Goal: Task Accomplishment & Management: Complete application form

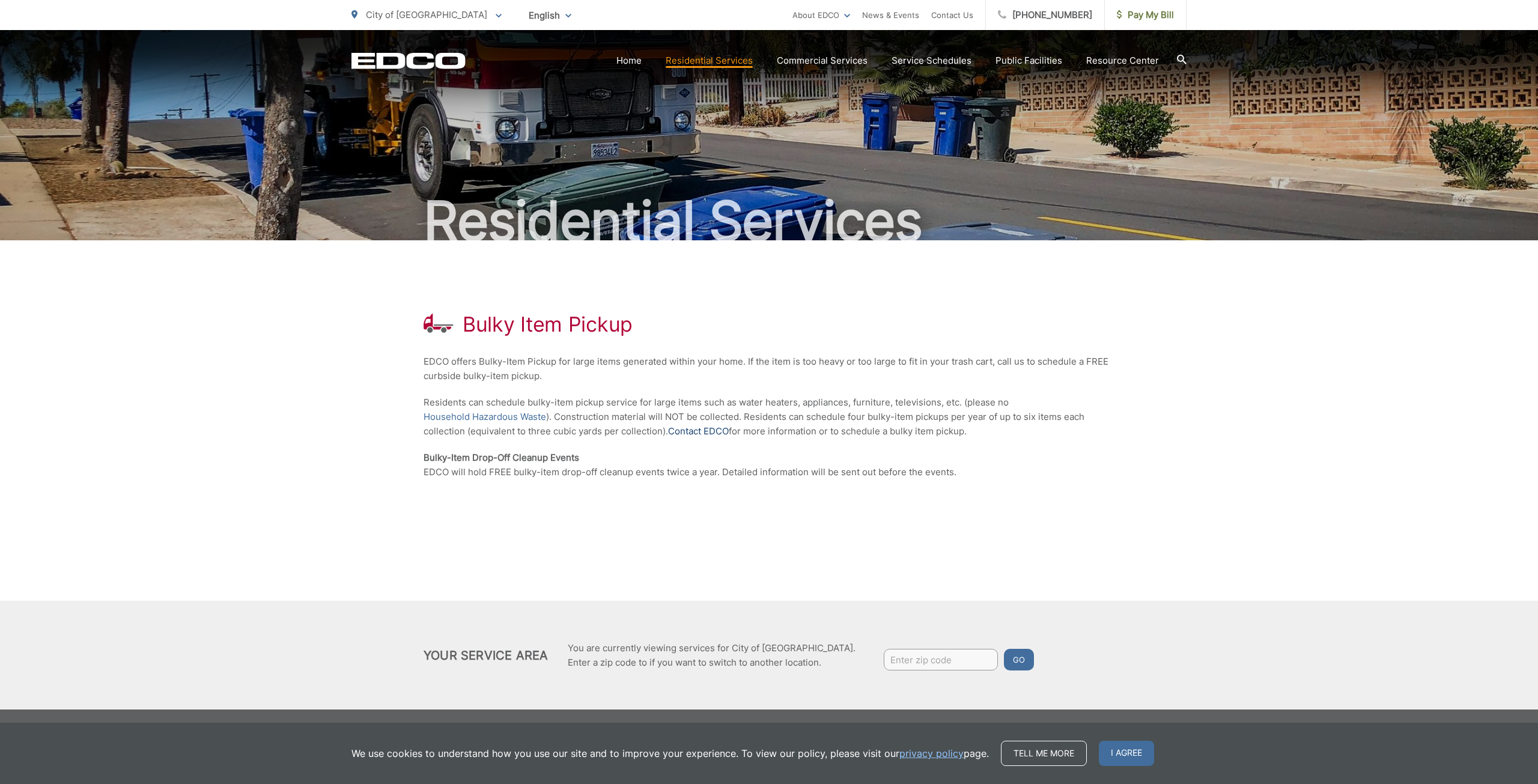
click at [702, 430] on link "Contact EDCO" at bounding box center [698, 431] width 61 height 15
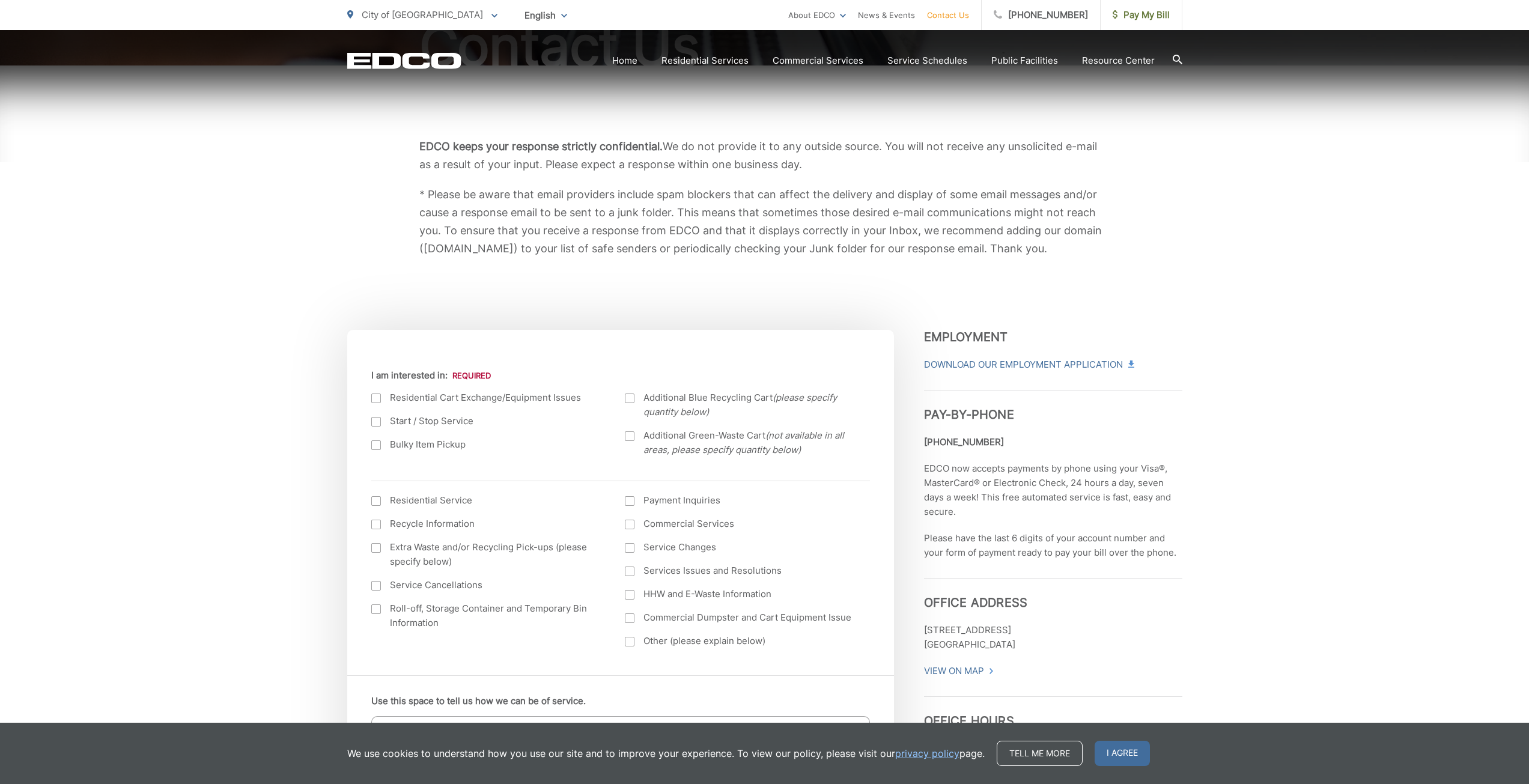
scroll to position [180, 0]
click at [378, 440] on div at bounding box center [377, 439] width 10 height 10
click at [0, 0] on input "Bulky Item Pickup" at bounding box center [0, 0] width 0 height 0
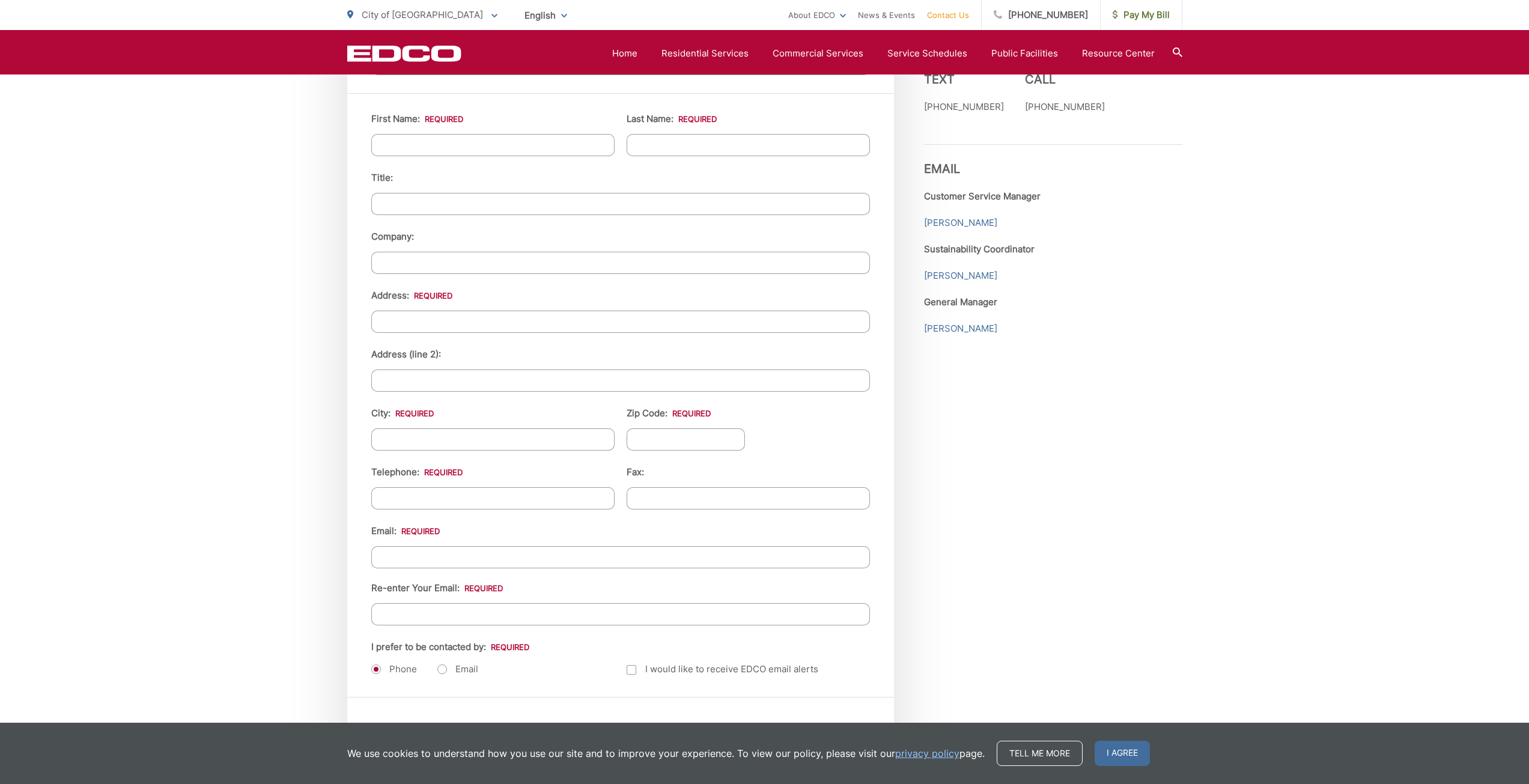
scroll to position [1142, 0]
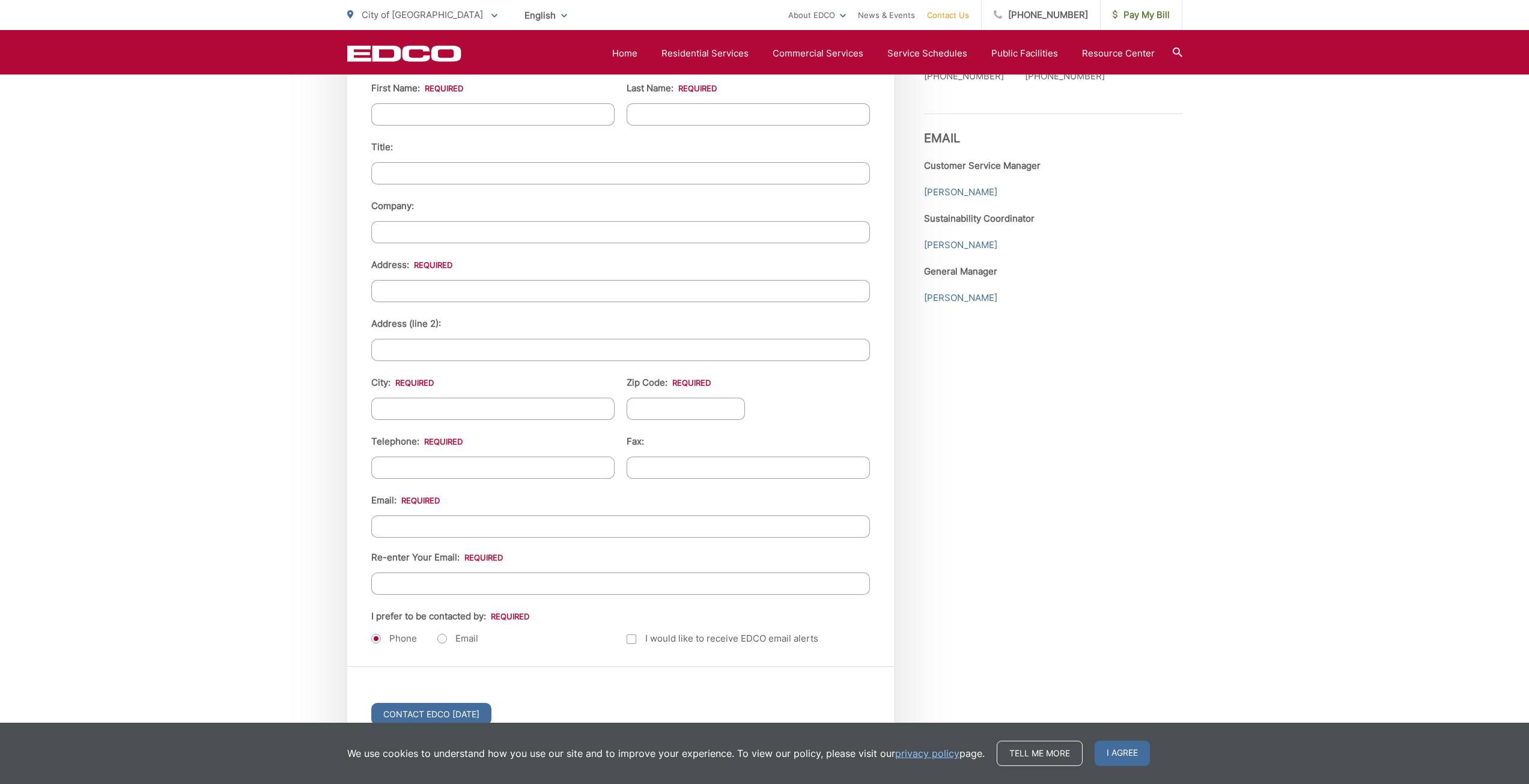
click at [444, 640] on label "Email" at bounding box center [458, 638] width 41 height 12
radio input "true"
click at [378, 638] on label "Phone" at bounding box center [395, 638] width 46 height 12
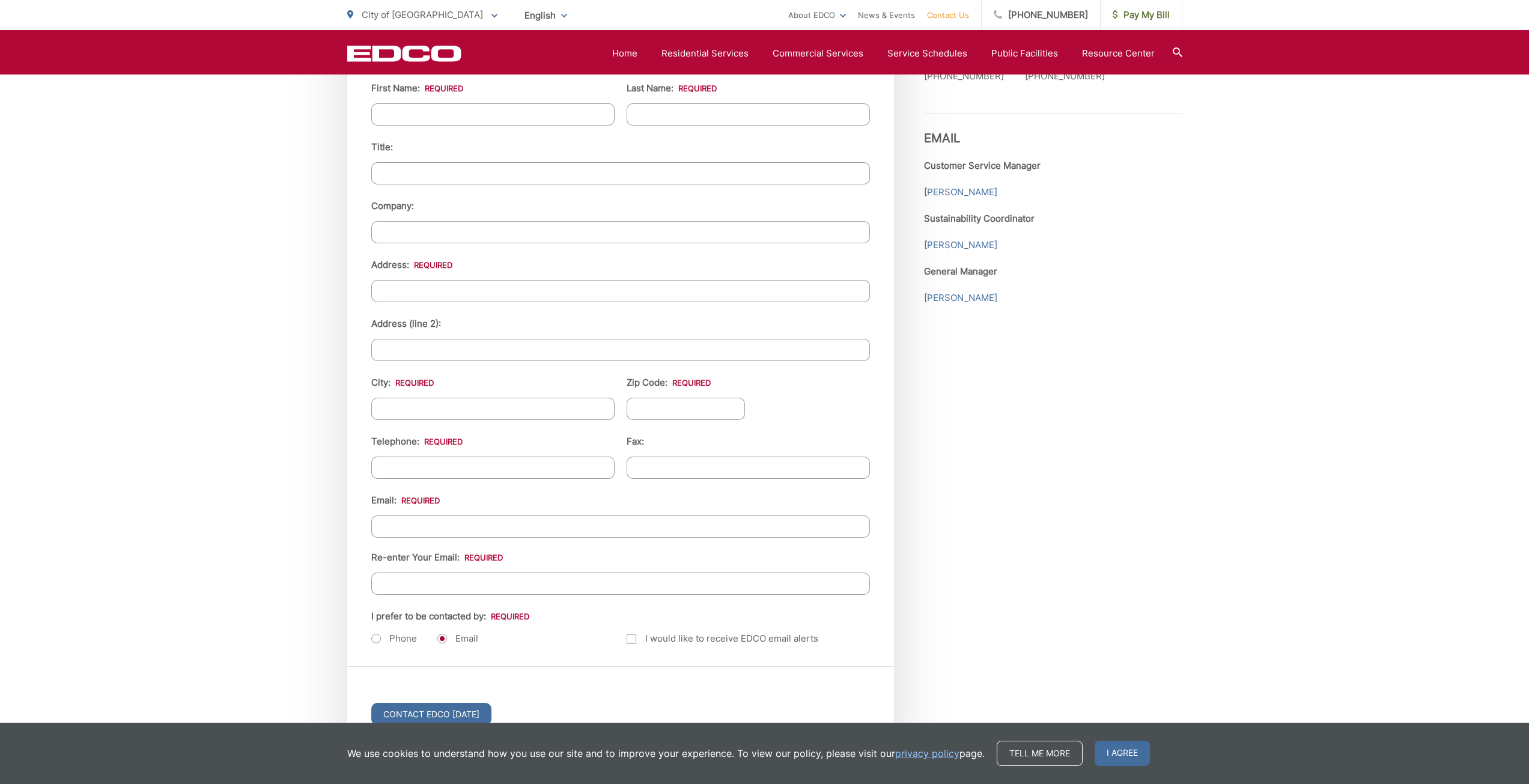
radio input "true"
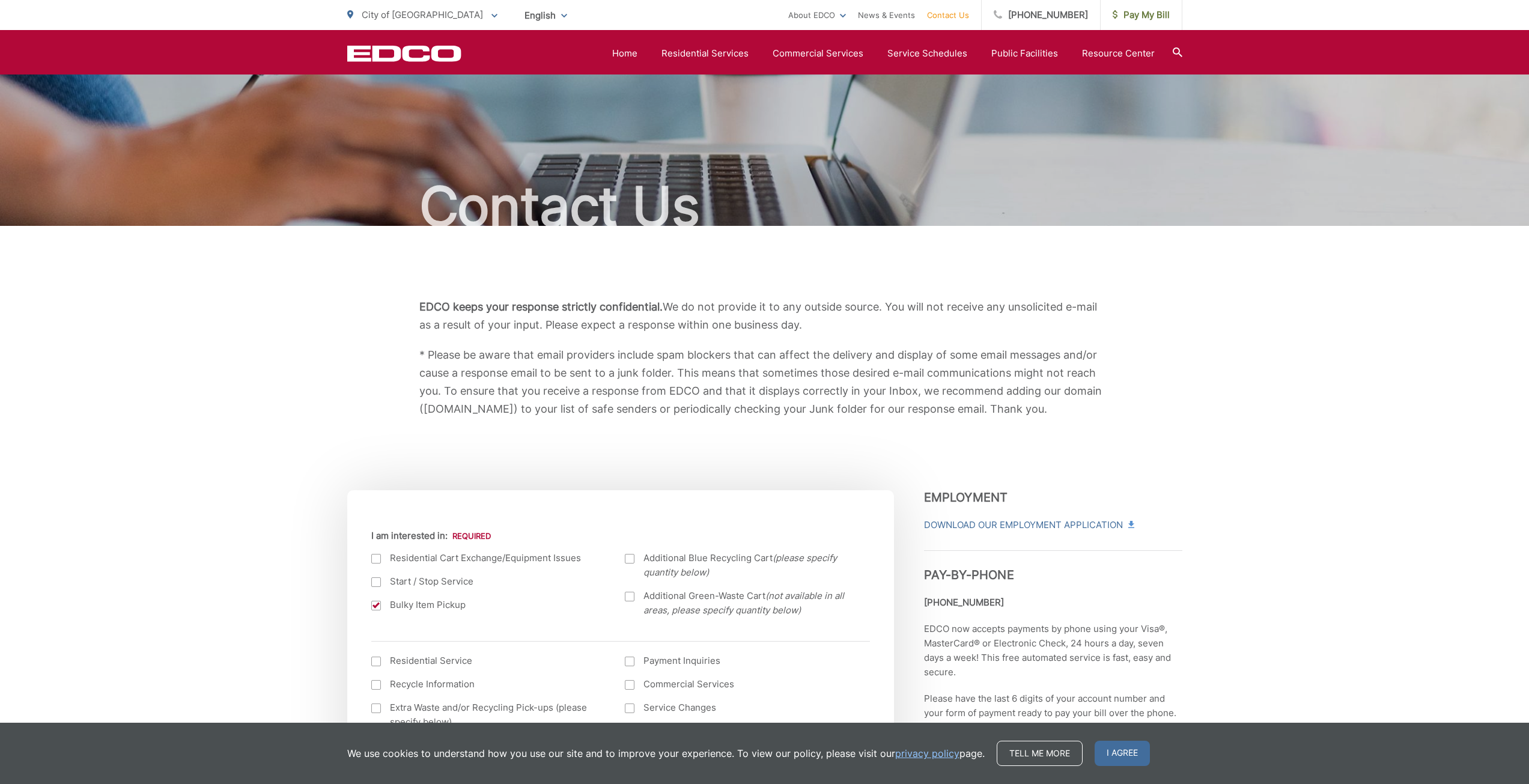
scroll to position [0, 0]
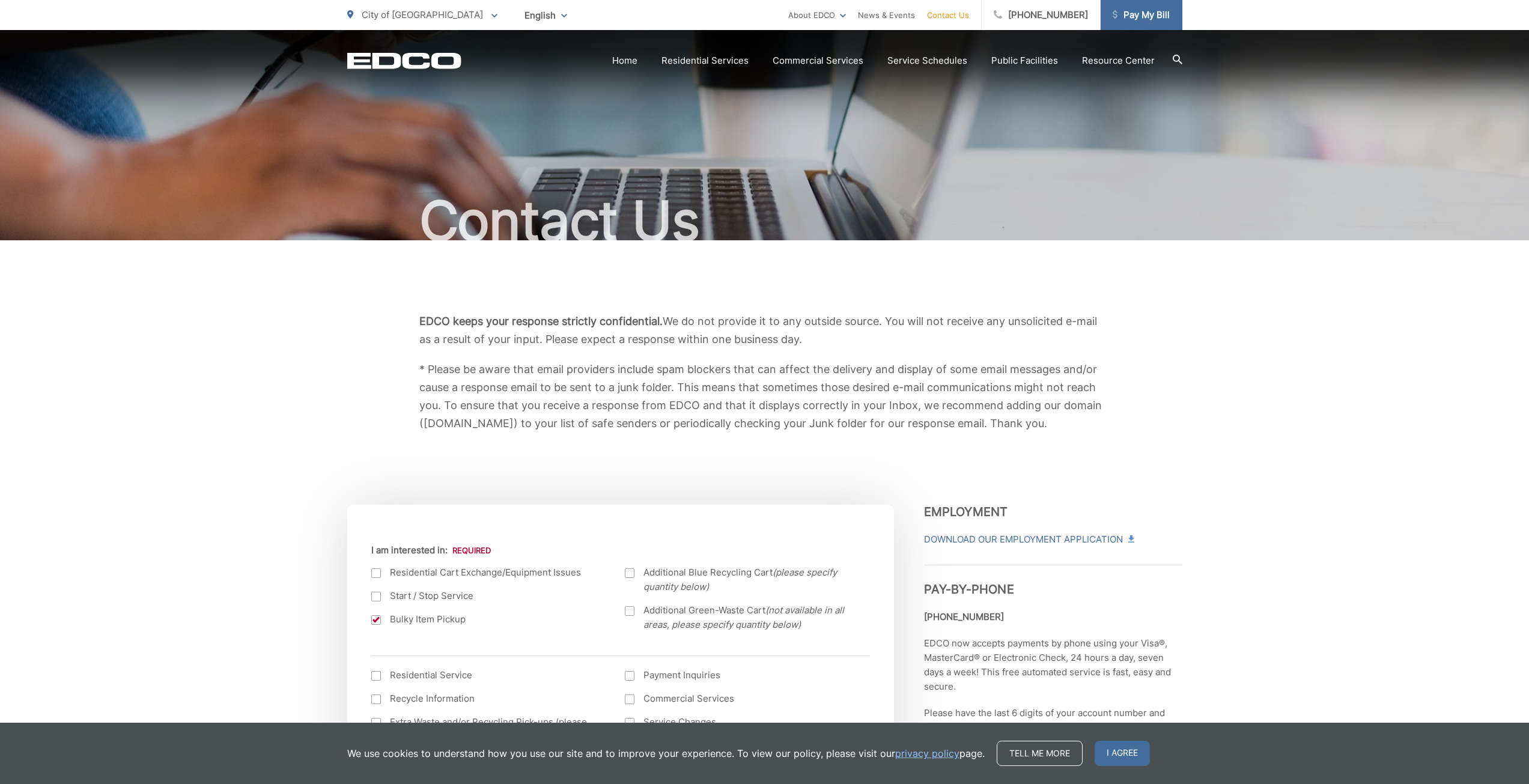
click at [1161, 16] on span "Pay My Bill" at bounding box center [1141, 16] width 57 height 15
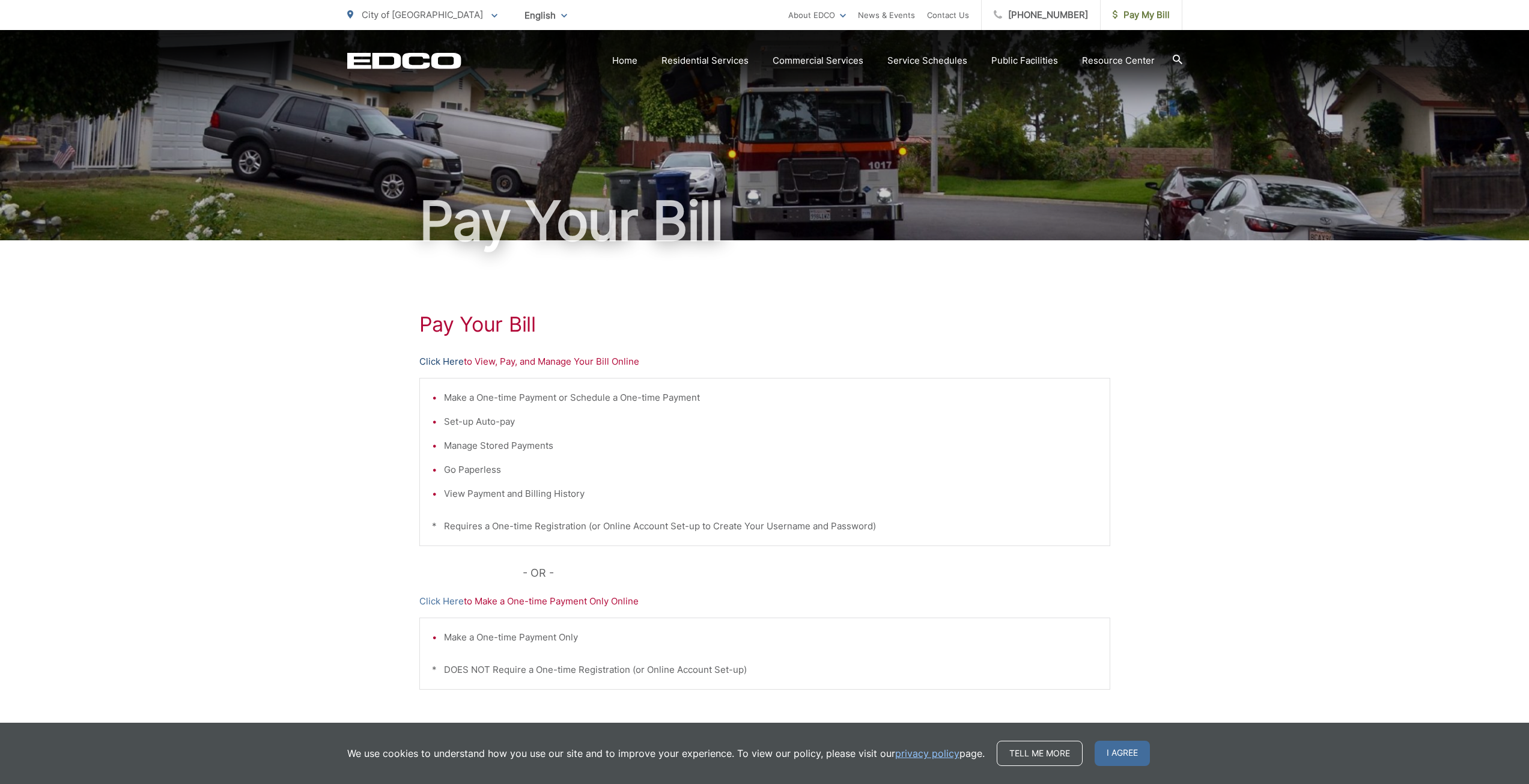
click at [435, 364] on link "Click Here" at bounding box center [441, 362] width 44 height 15
click at [1176, 57] on icon at bounding box center [1178, 60] width 10 height 10
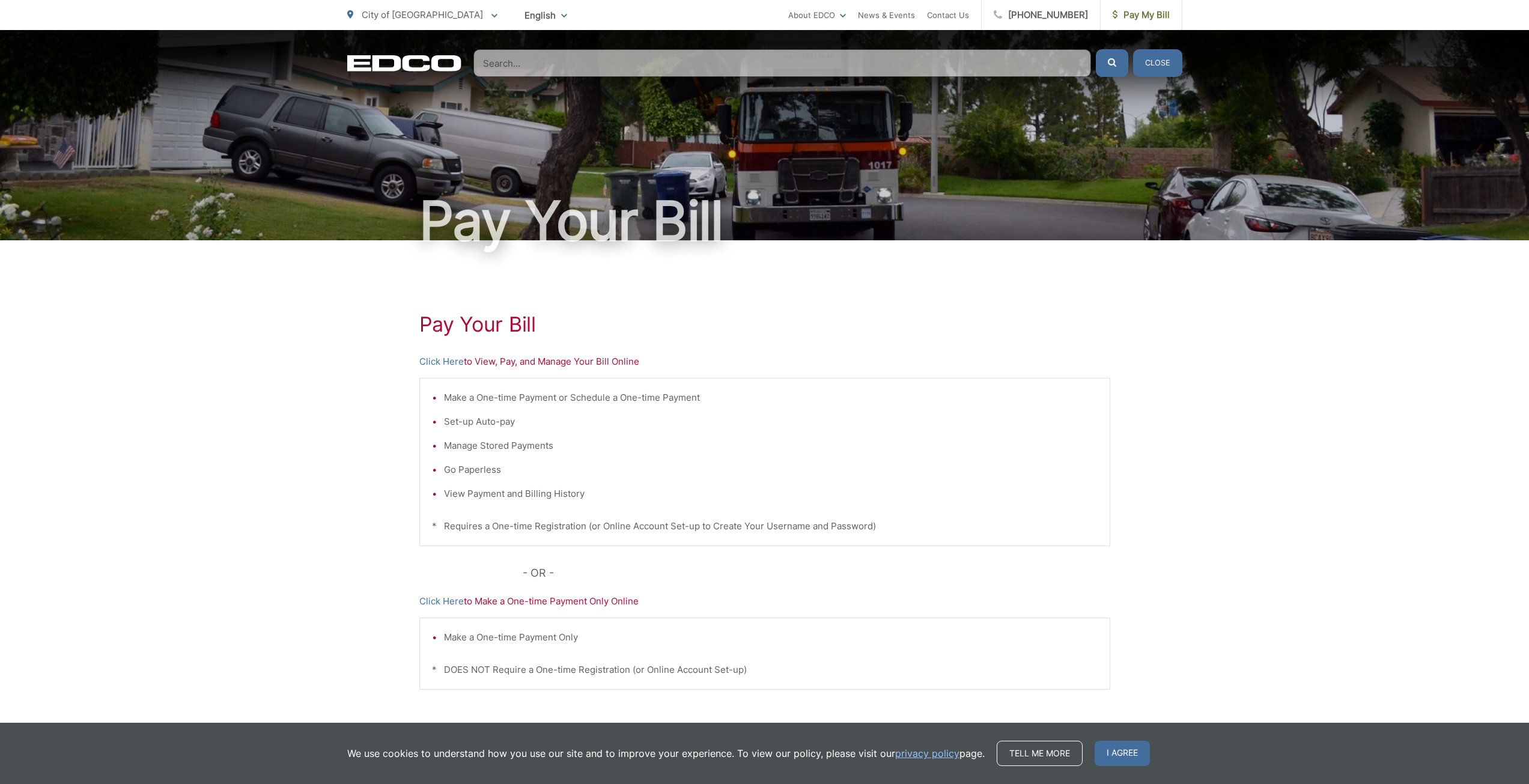
click at [593, 65] on input "Search" at bounding box center [782, 63] width 618 height 28
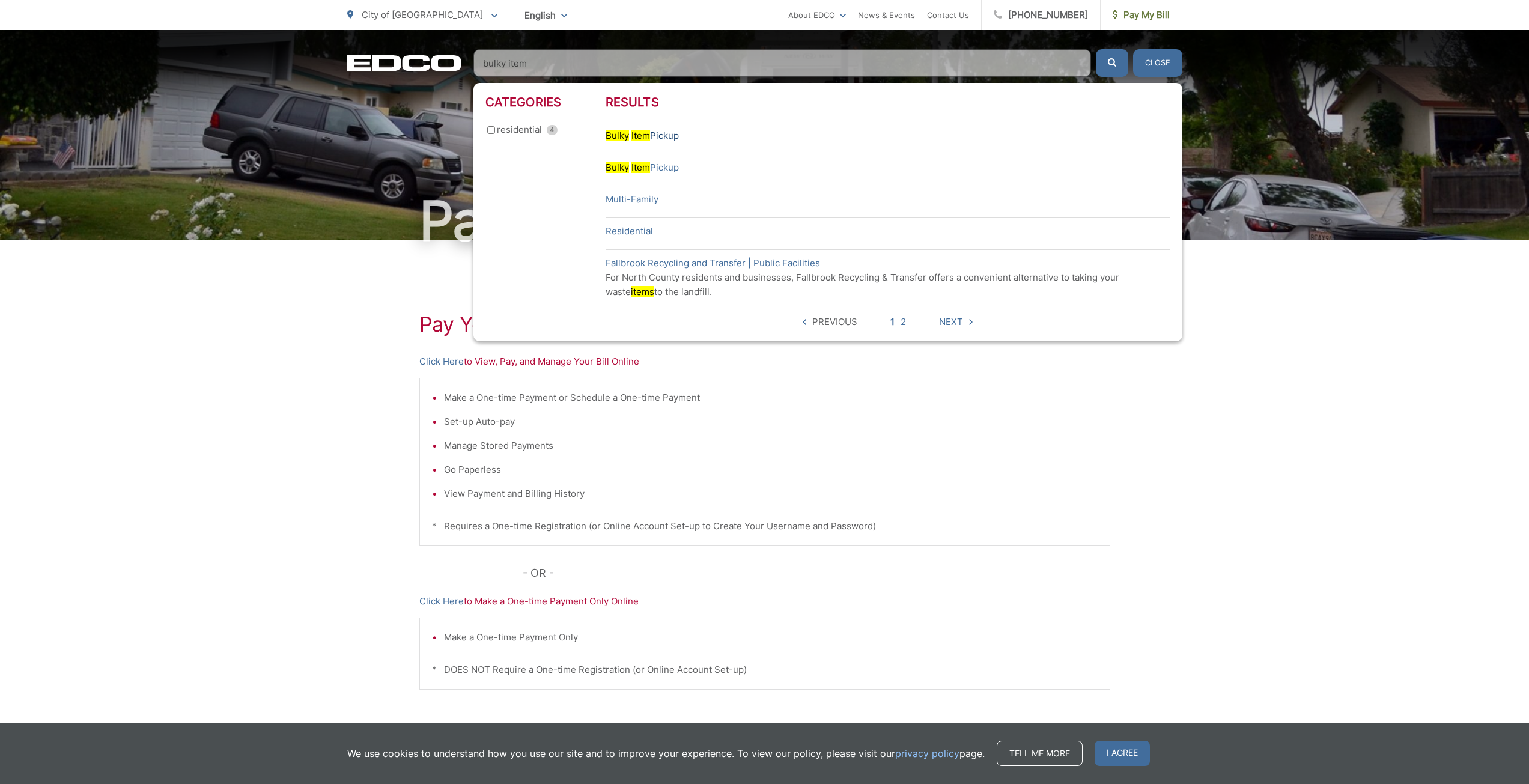
type input "bulky item"
click at [652, 134] on link "Bulky Item Pickup" at bounding box center [643, 136] width 74 height 15
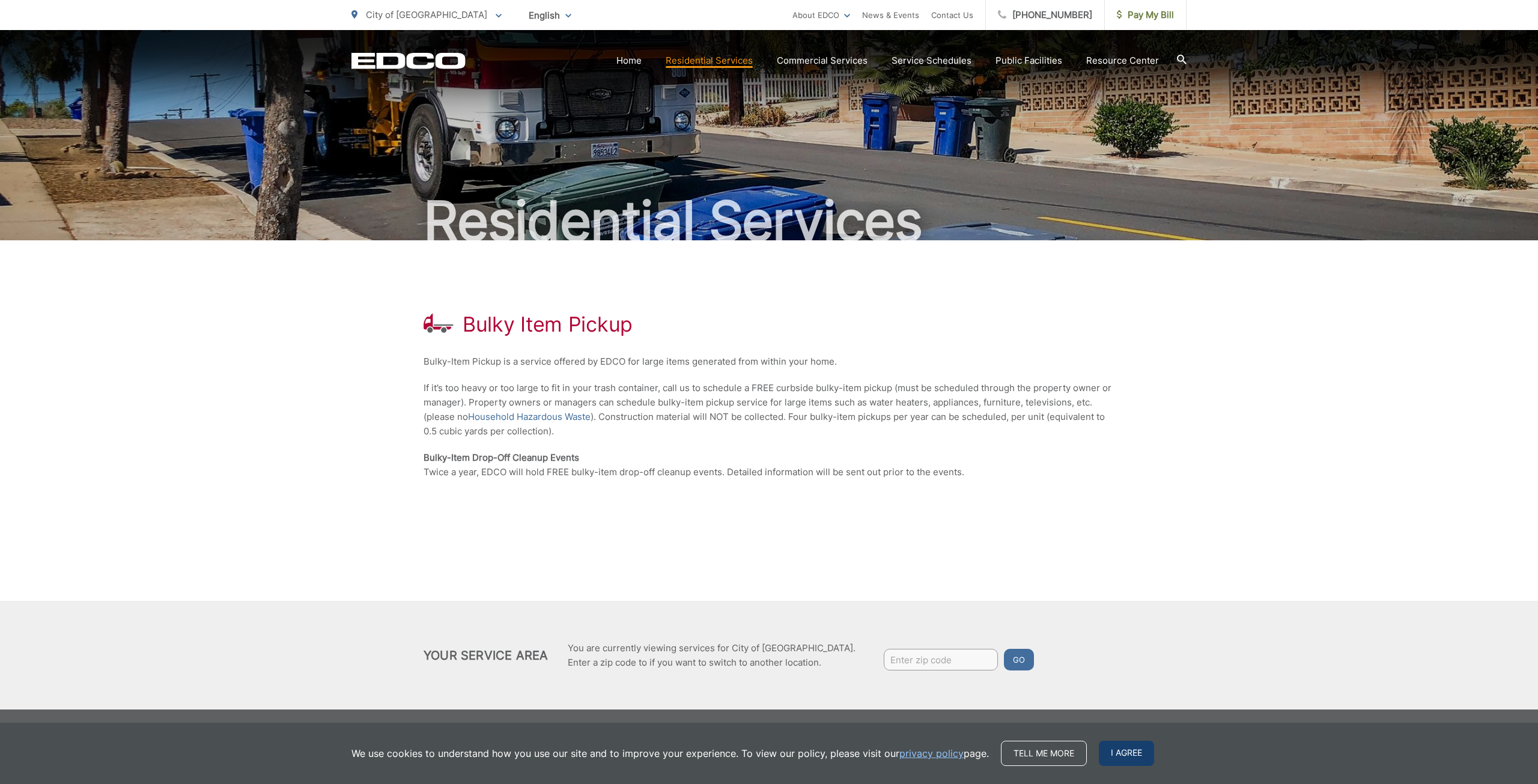
click at [1127, 751] on span "I agree" at bounding box center [1126, 753] width 56 height 25
